Goal: Information Seeking & Learning: Learn about a topic

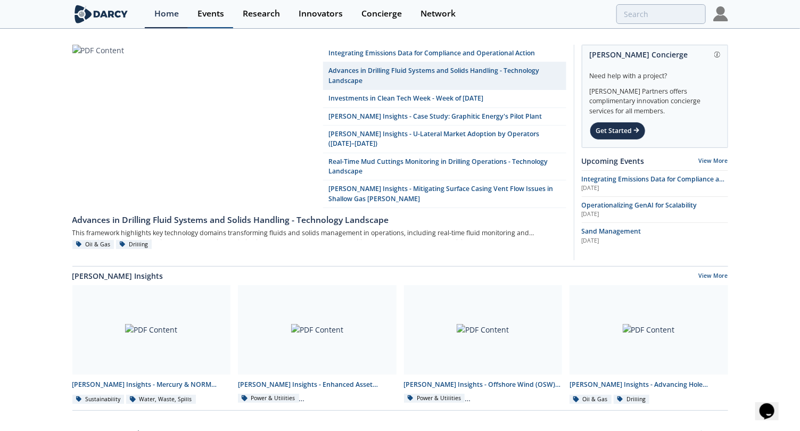
click at [212, 5] on link "Events" at bounding box center [210, 14] width 45 height 28
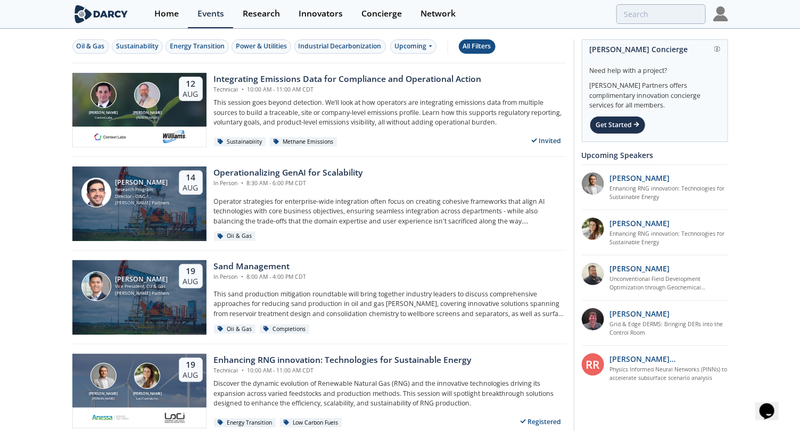
click at [459, 44] on button "All Filters" at bounding box center [477, 46] width 37 height 14
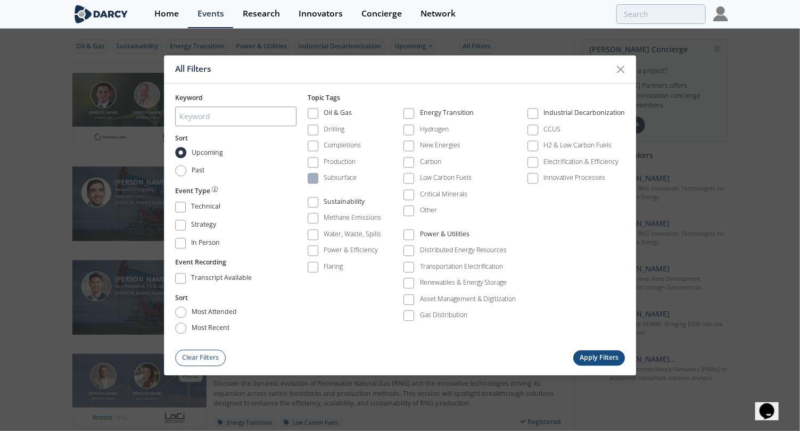
click at [311, 179] on span at bounding box center [312, 178] width 7 height 7
click at [584, 350] on button "Apply Filters" at bounding box center [599, 357] width 52 height 15
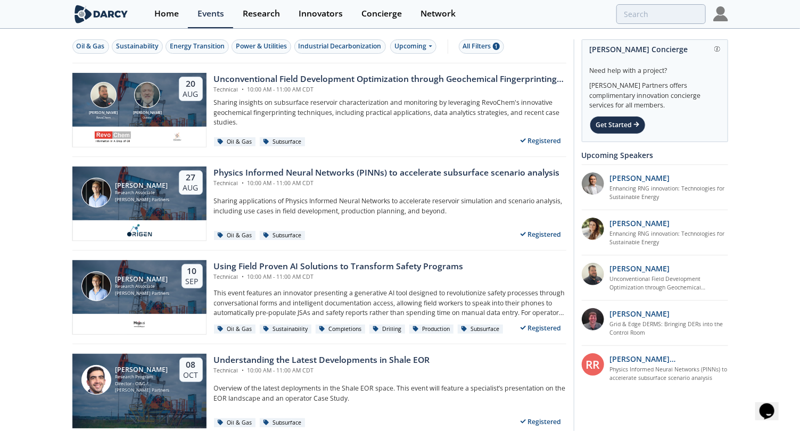
click at [480, 35] on div "Oil & Gas Sustainability Energy Transition Power & Utilities Industrial Decarbo…" at bounding box center [319, 47] width 494 height 34
click at [476, 44] on div "All Filters 1" at bounding box center [481, 47] width 37 height 10
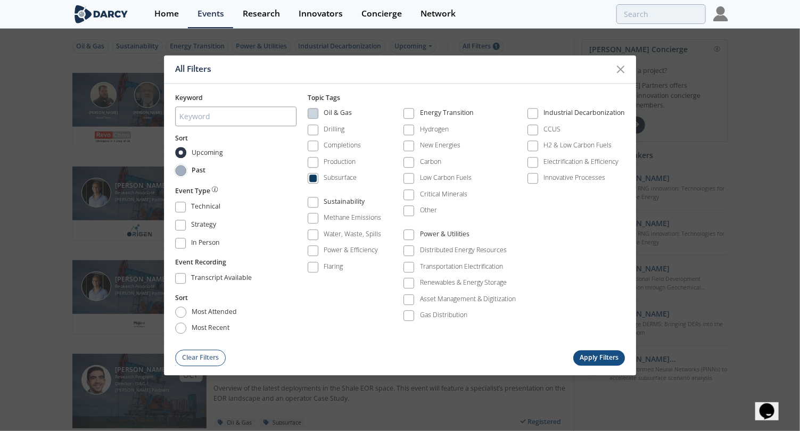
click at [183, 173] on input "Past" at bounding box center [180, 170] width 11 height 11
radio input "true"
click at [586, 365] on div "All Filters Keyword Sort Upcoming Past Event Type Technical Strategy In Person …" at bounding box center [400, 215] width 473 height 320
click at [596, 357] on button "Apply Filters" at bounding box center [599, 357] width 52 height 15
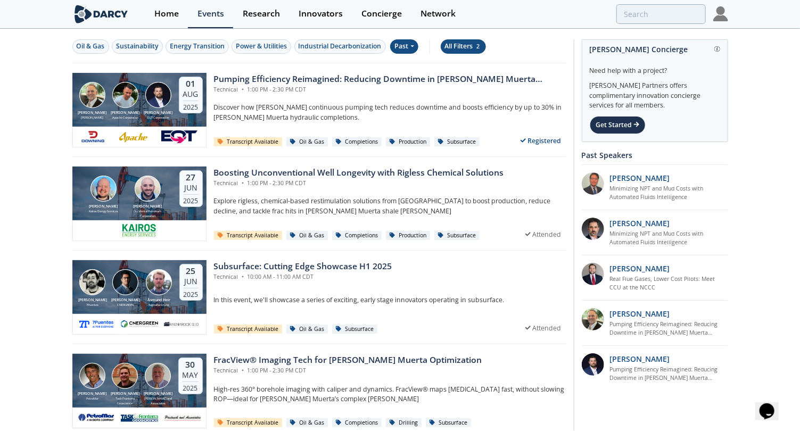
click at [467, 51] on button "All Filters 2" at bounding box center [463, 46] width 45 height 14
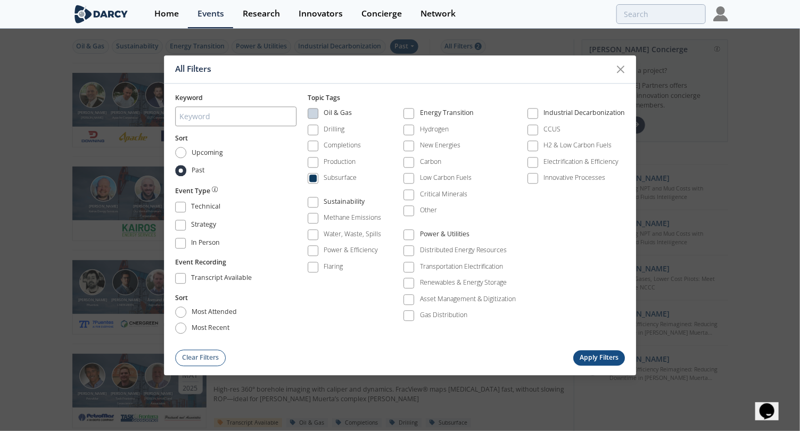
click at [612, 357] on button "Apply Filters" at bounding box center [599, 357] width 52 height 15
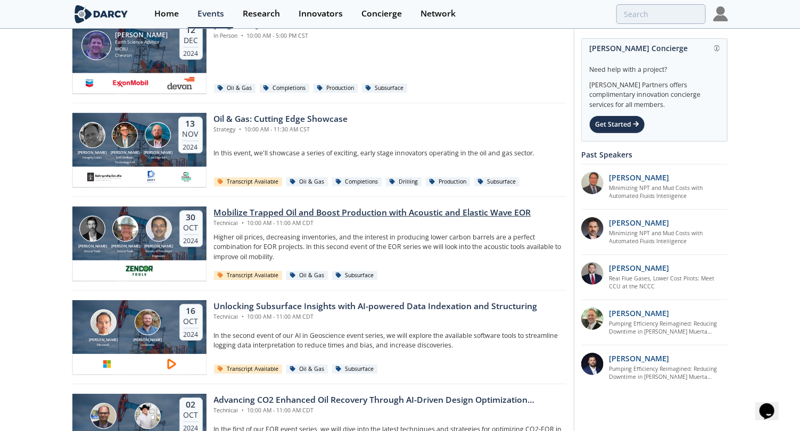
scroll to position [1384, 0]
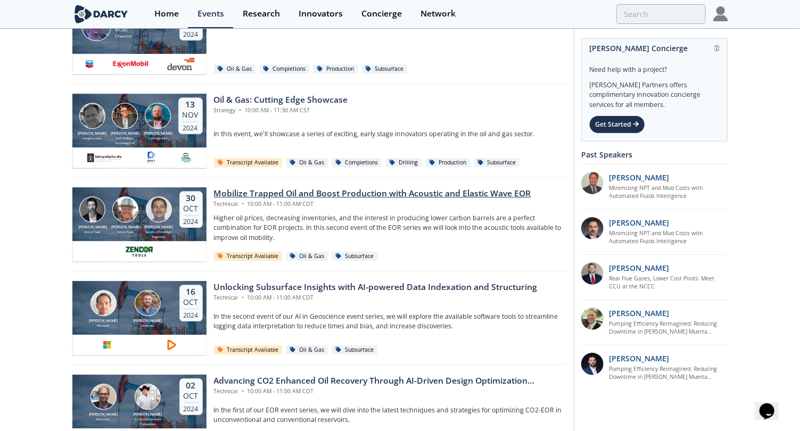
click at [287, 192] on div "Mobilize Trapped Oil and Boost Production with Acoustic and Elastic Wave EOR" at bounding box center [372, 193] width 317 height 13
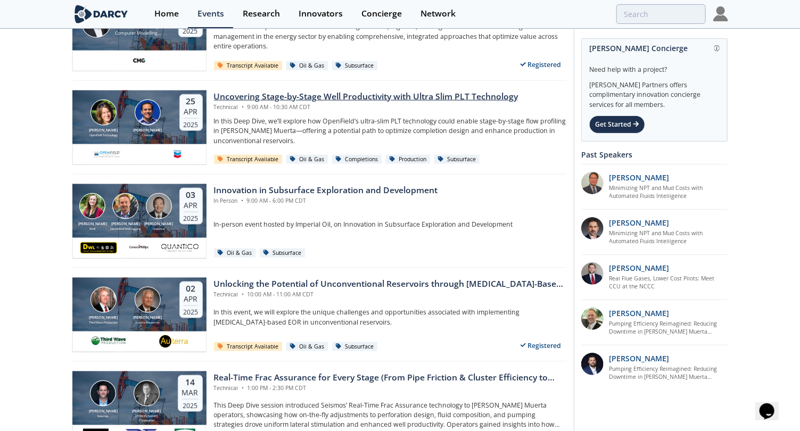
scroll to position [546, 0]
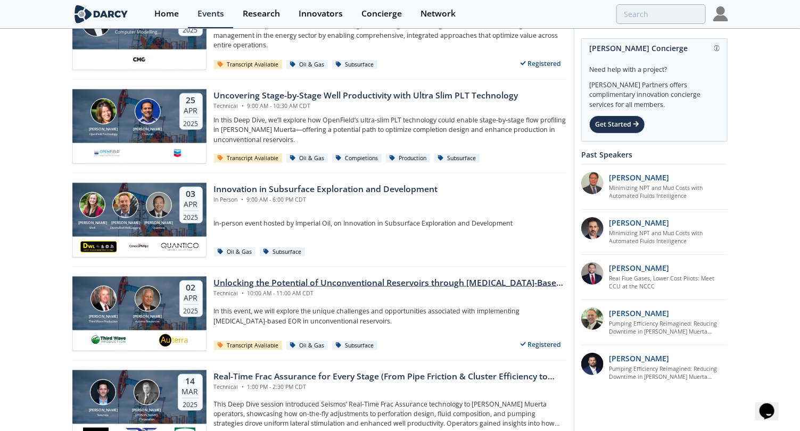
click at [410, 278] on div "Unlocking the Potential of Unconventional Reservoirs through Surfactant-Based E…" at bounding box center [390, 283] width 352 height 13
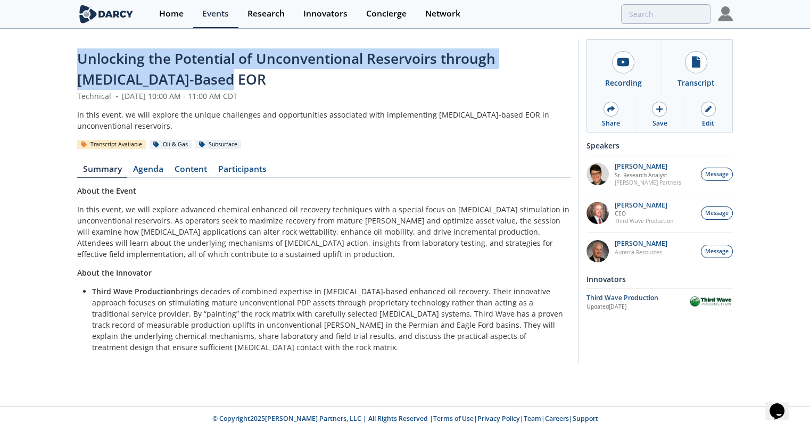
drag, startPoint x: 222, startPoint y: 78, endPoint x: 9, endPoint y: 39, distance: 217.3
click at [9, 39] on div "Unlocking the Potential of Unconventional Reservoirs through Surfactant-Based E…" at bounding box center [405, 204] width 810 height 349
copy span "Unlocking the Potential of Unconventional Reservoirs through Surfactant-Based E…"
click at [189, 170] on link "Content" at bounding box center [191, 171] width 44 height 13
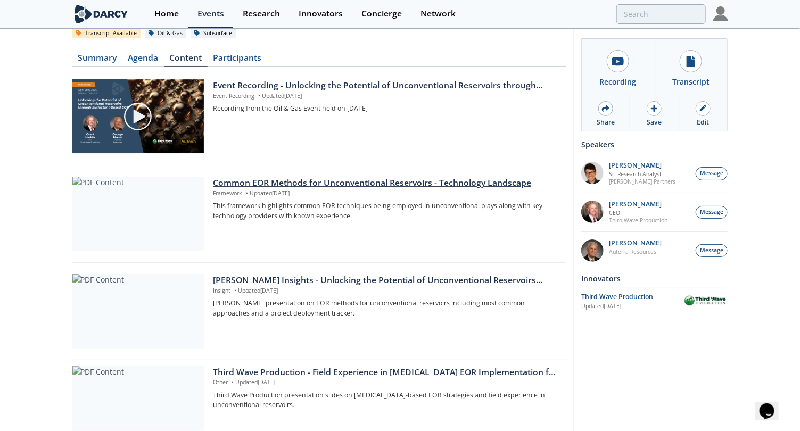
scroll to position [167, 0]
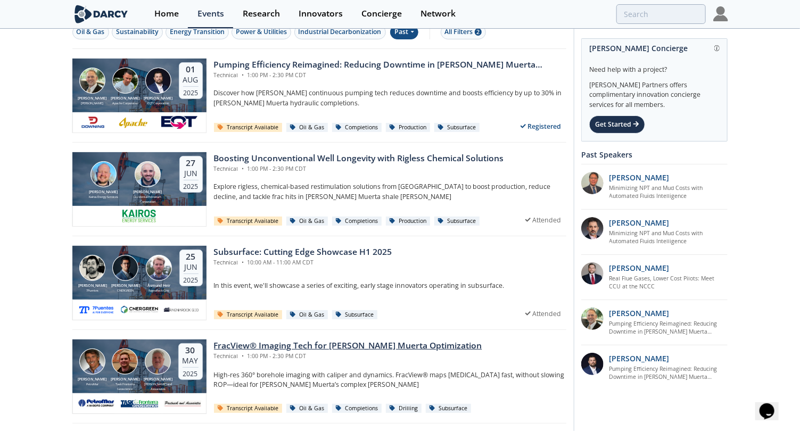
scroll to position [10, 0]
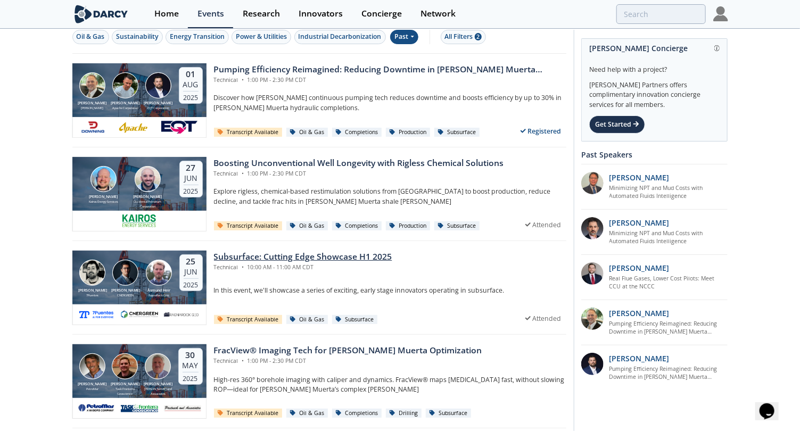
click at [355, 257] on div "Subsurface: Cutting Edge Showcase H1 2025" at bounding box center [303, 257] width 178 height 13
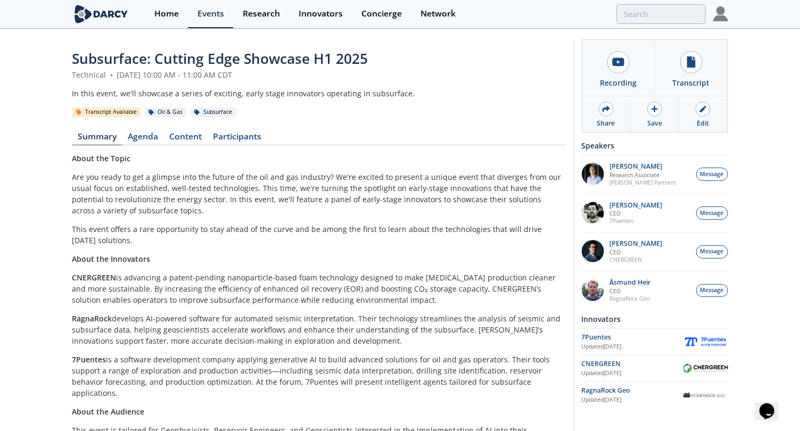
click at [179, 55] on span "Subsurface: Cutting Edge Showcase H1 2025" at bounding box center [220, 58] width 296 height 19
click at [118, 63] on span "Subsurface: Cutting Edge Showcase H1 2025" at bounding box center [220, 58] width 296 height 19
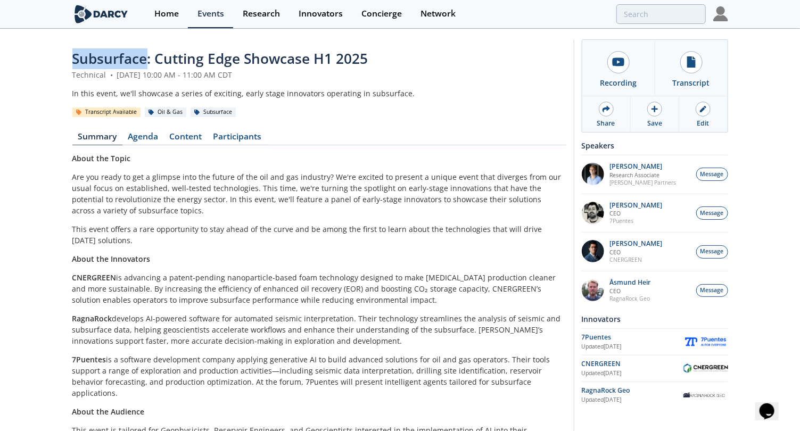
click at [118, 63] on span "Subsurface: Cutting Edge Showcase H1 2025" at bounding box center [220, 58] width 296 height 19
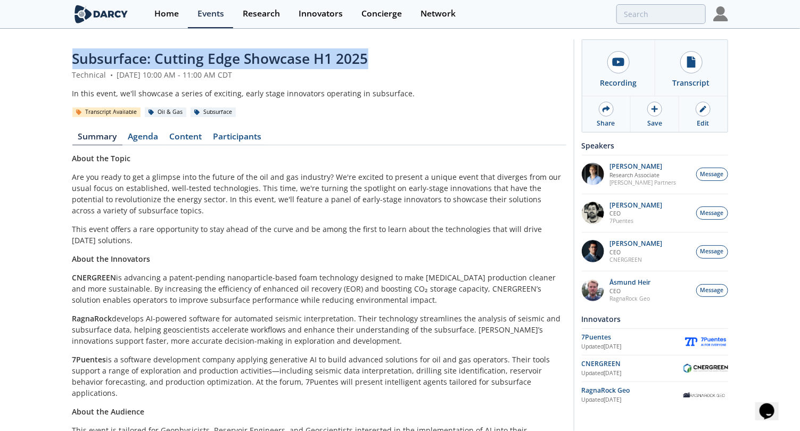
drag, startPoint x: 365, startPoint y: 62, endPoint x: 67, endPoint y: 59, distance: 298.6
click at [67, 59] on div "Subsurface: Cutting Edge Showcase H1 2025 Technical • June 25, 2025 10:00 AM - …" at bounding box center [400, 251] width 800 height 443
copy span "Subsurface: Cutting Edge Showcase H1 2025"
click at [169, 138] on link "Content" at bounding box center [186, 139] width 44 height 13
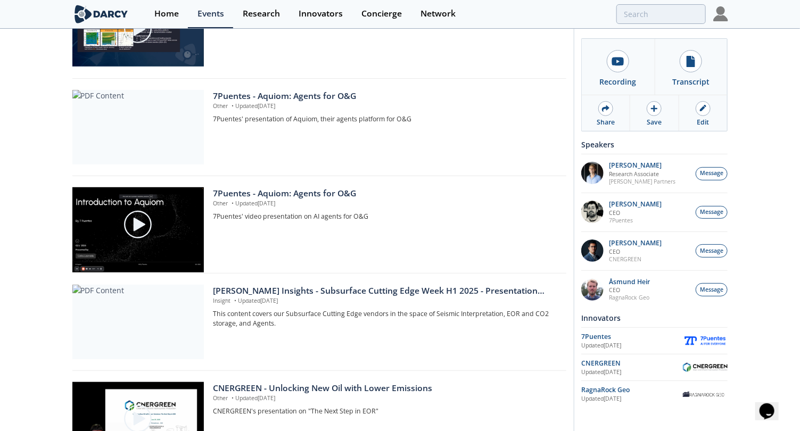
scroll to position [392, 0]
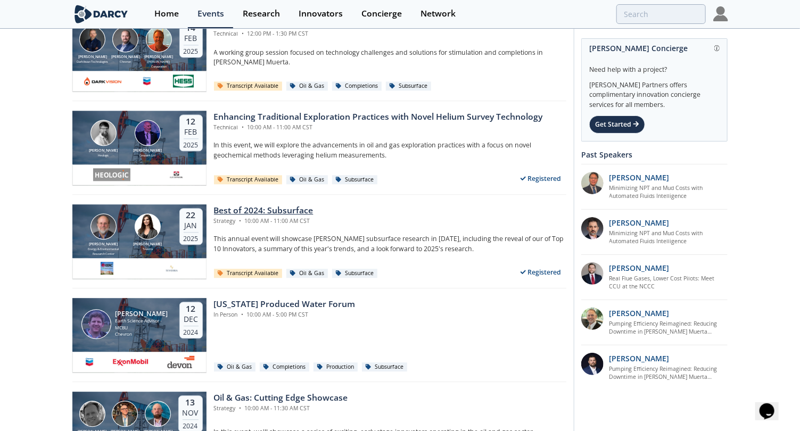
scroll to position [1089, 0]
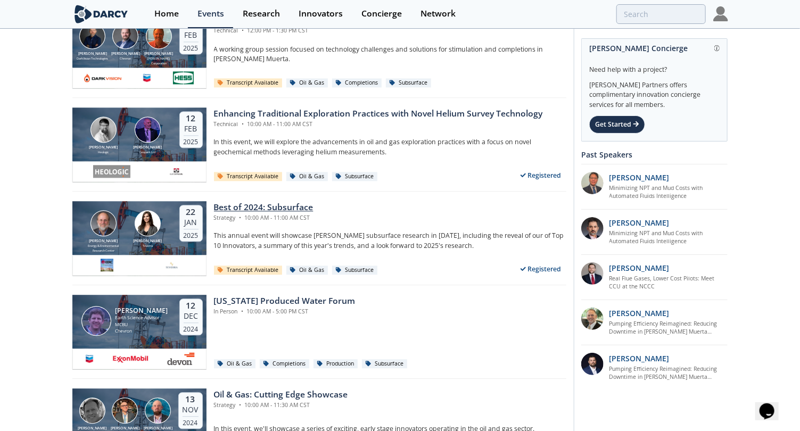
click at [276, 203] on div "Best of 2024: Subsurface" at bounding box center [264, 207] width 100 height 13
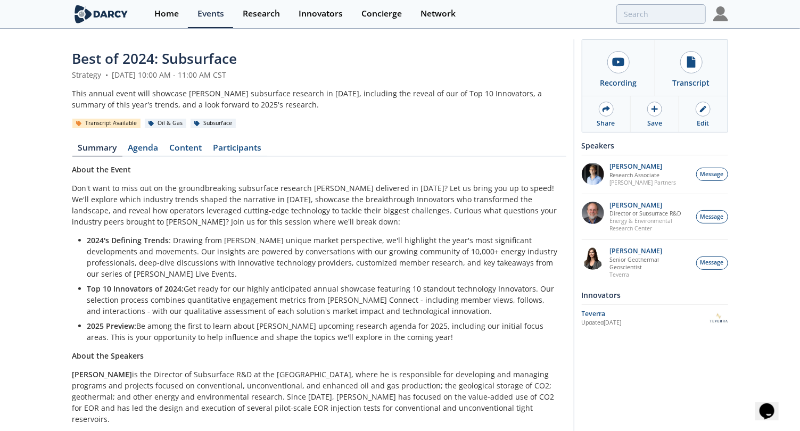
click at [184, 62] on span "Best of 2024: Subsurface" at bounding box center [154, 58] width 165 height 19
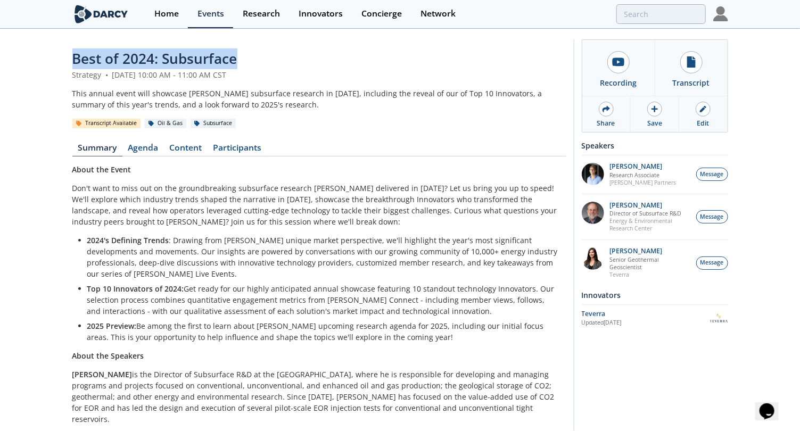
drag, startPoint x: 72, startPoint y: 60, endPoint x: 373, endPoint y: 36, distance: 302.1
click at [373, 36] on div "Best of 2024: Subsurface Strategy • January 22, 2025 10:00 AM - 11:00 AM CST Th…" at bounding box center [400, 264] width 656 height 469
copy span "Best of 2024: Subsurface"
click at [192, 145] on link "Content" at bounding box center [186, 150] width 44 height 13
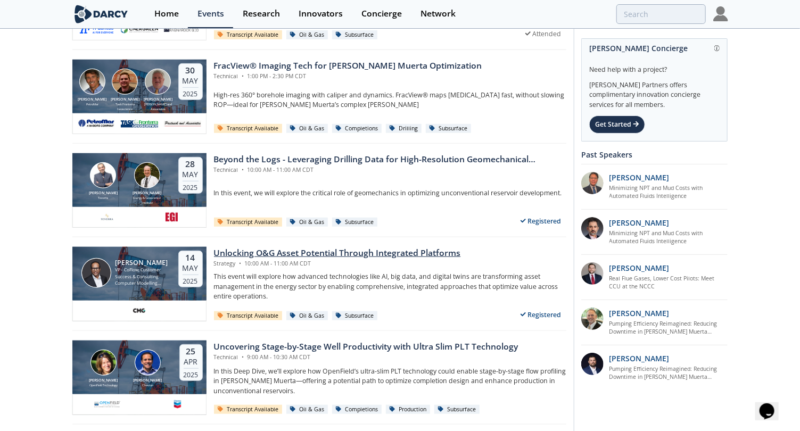
scroll to position [294, 0]
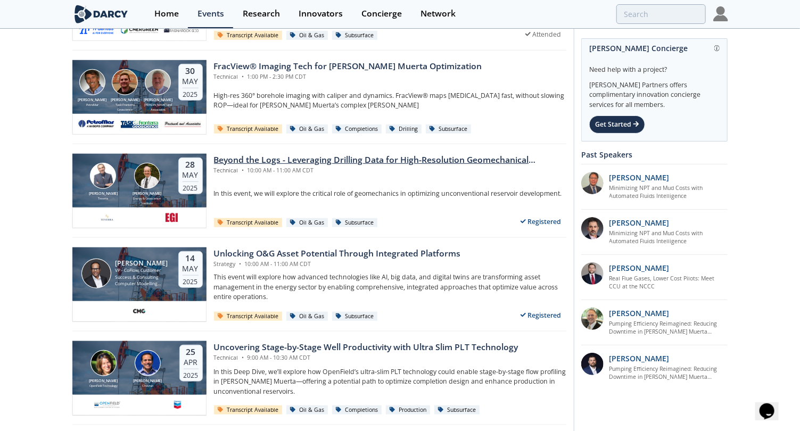
click at [432, 161] on div "Beyond the Logs - Leveraging Drilling Data for High-Resolution Geomechanical Ch…" at bounding box center [390, 160] width 352 height 13
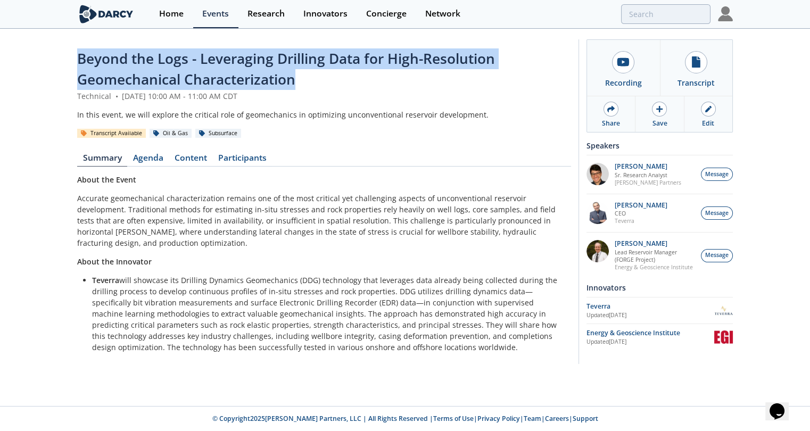
drag, startPoint x: 294, startPoint y: 78, endPoint x: 55, endPoint y: 49, distance: 241.3
click at [55, 49] on div "Beyond the Logs - Leveraging Drilling Data for High-Resolution Geomechanical Ch…" at bounding box center [405, 204] width 810 height 349
copy span "Beyond the Logs - Leveraging Drilling Data for High-Resolution Geomechanical Ch…"
click at [194, 163] on link "Content" at bounding box center [191, 160] width 44 height 13
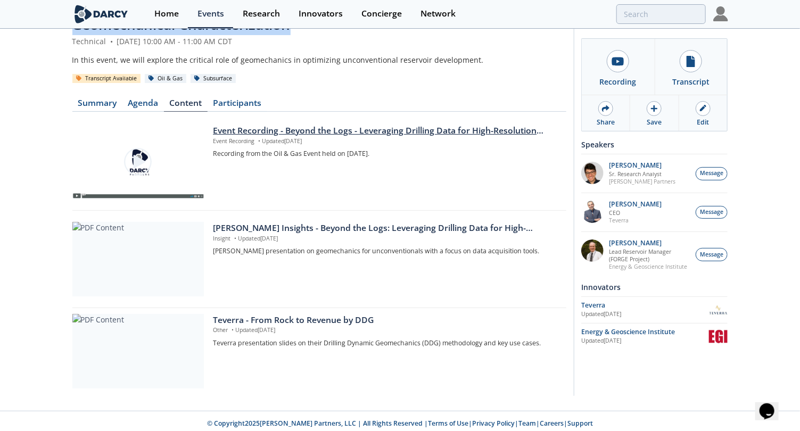
scroll to position [57, 0]
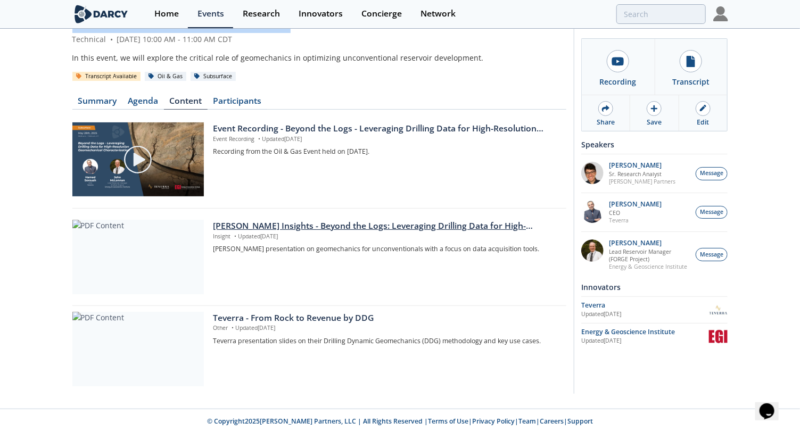
click at [321, 226] on div "Darcy Insights - Beyond the Logs: Leveraging Drilling Data for High-Resolution …" at bounding box center [385, 226] width 345 height 13
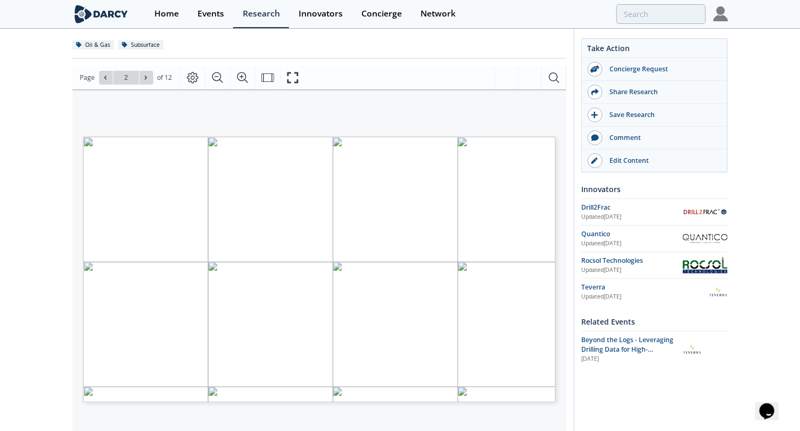
scroll to position [118, 0]
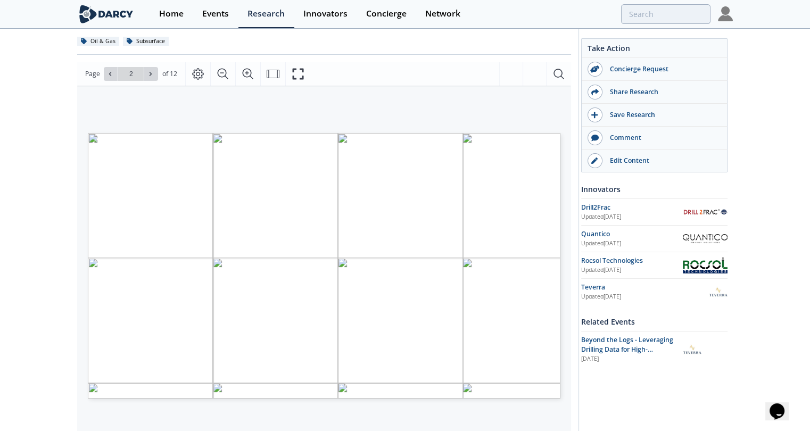
type input "1"
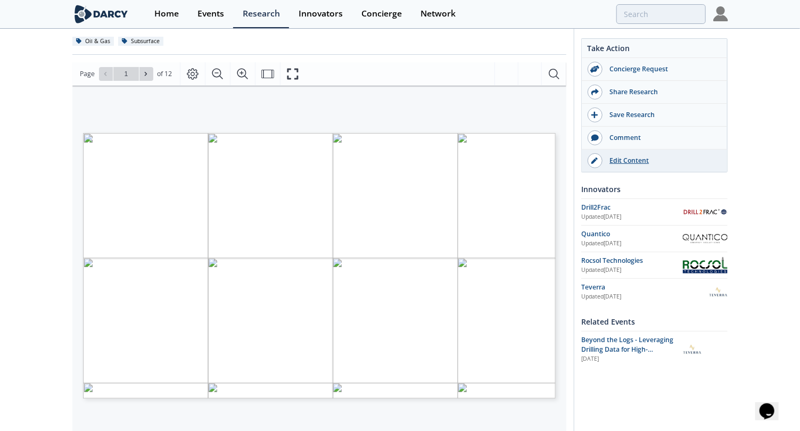
click at [641, 159] on div "Edit Content" at bounding box center [661, 161] width 119 height 10
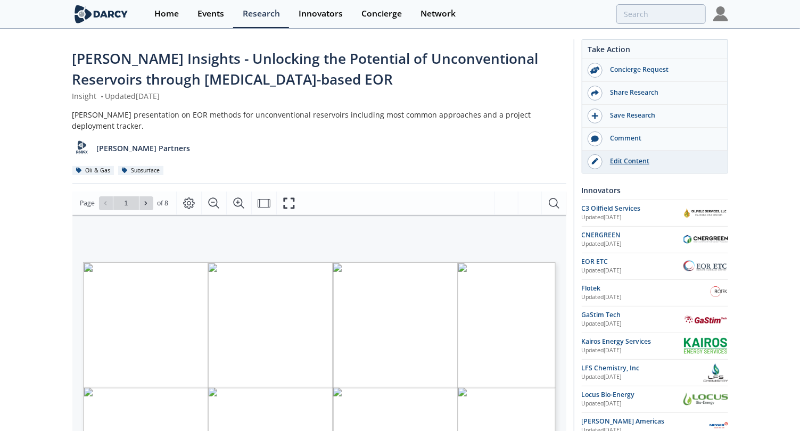
click at [630, 159] on div "Edit Content" at bounding box center [661, 161] width 119 height 10
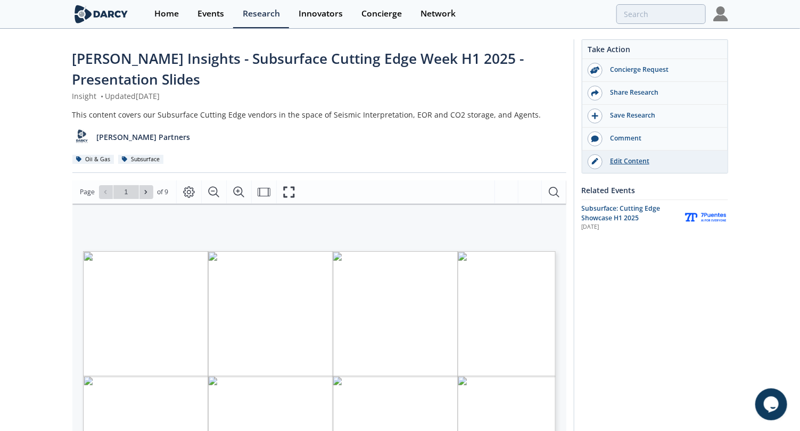
click at [637, 163] on div "Edit Content" at bounding box center [661, 161] width 119 height 10
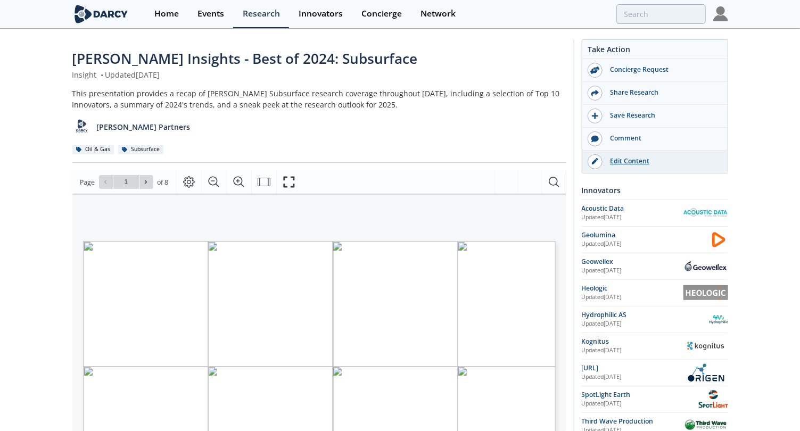
click at [625, 161] on div "Edit Content" at bounding box center [661, 161] width 119 height 10
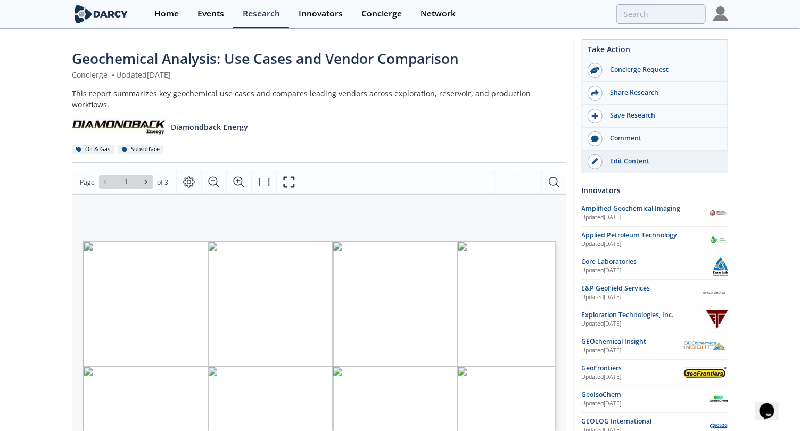
click at [641, 163] on div "Edit Content" at bounding box center [661, 161] width 119 height 10
